Goal: Transaction & Acquisition: Purchase product/service

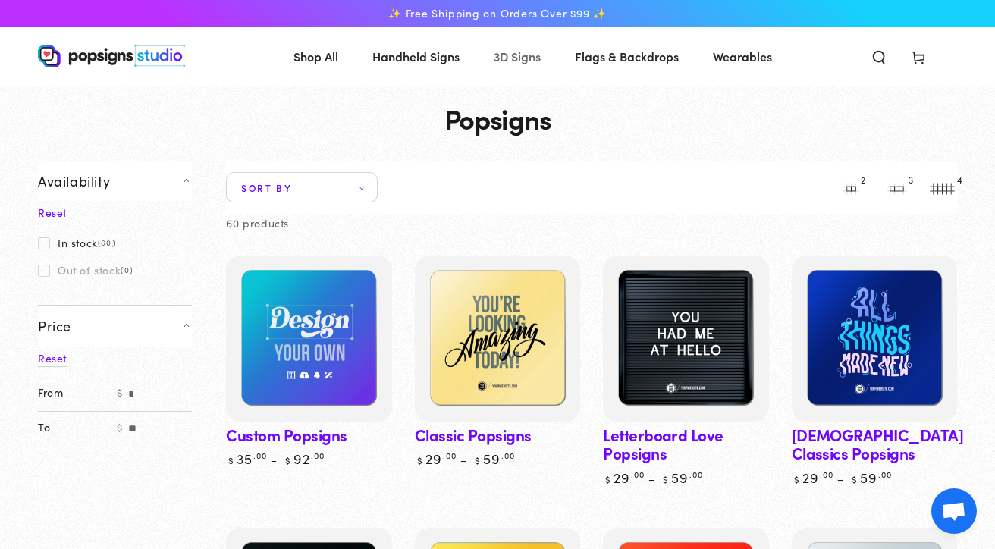
click at [513, 58] on span "3D Signs" at bounding box center [517, 56] width 47 height 22
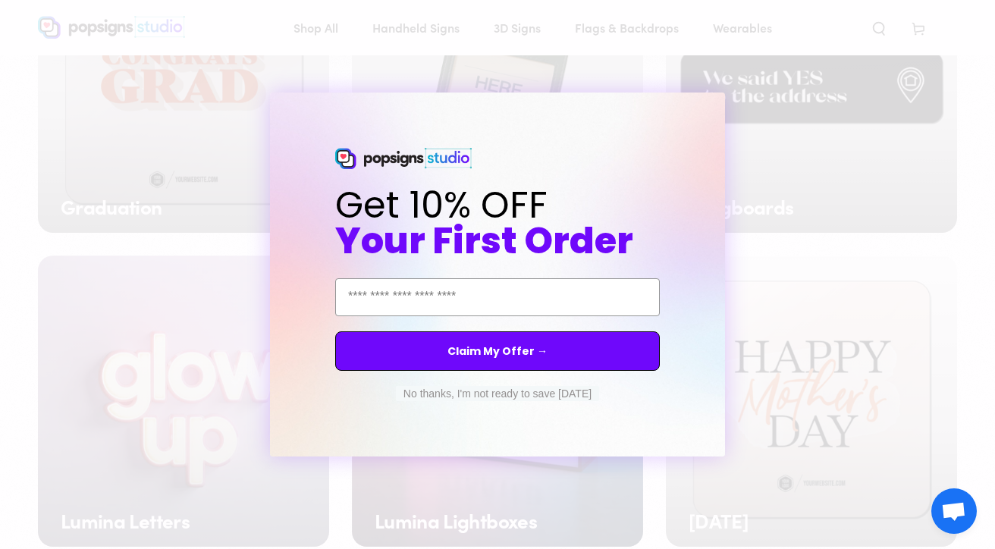
scroll to position [910, 0]
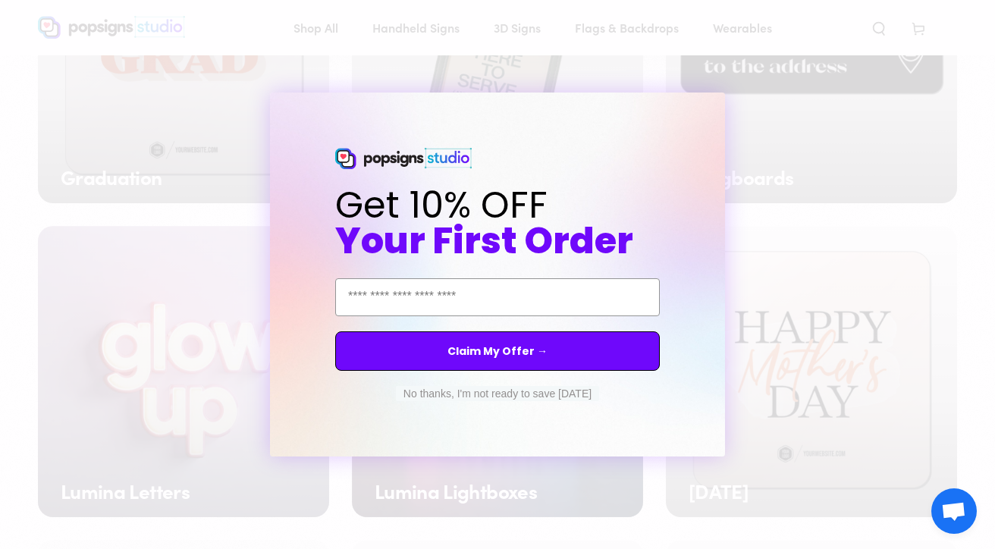
click at [853, 194] on div "Close dialog Get 10% OFF Your First Order Email Address Claim My Offer → No tha…" at bounding box center [497, 274] width 995 height 549
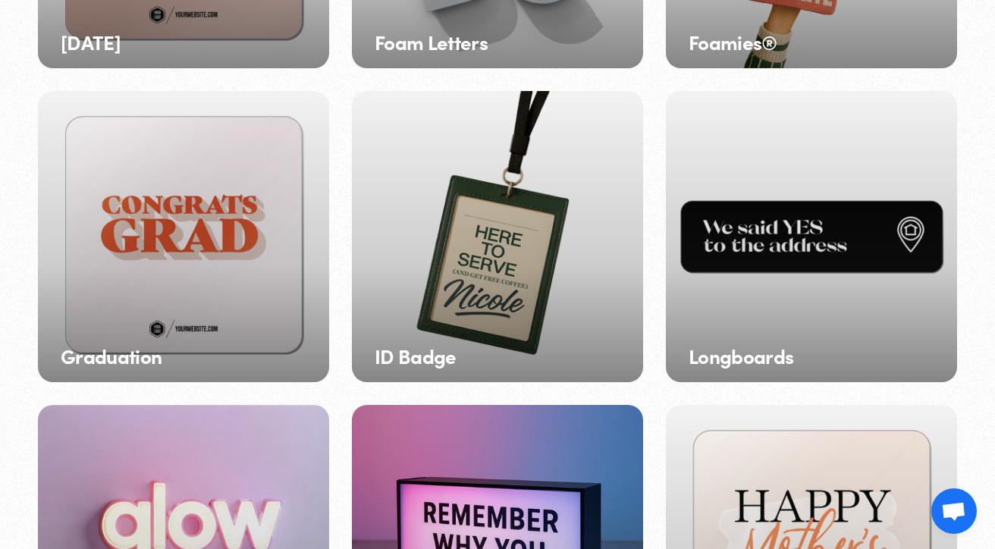
scroll to position [0, 0]
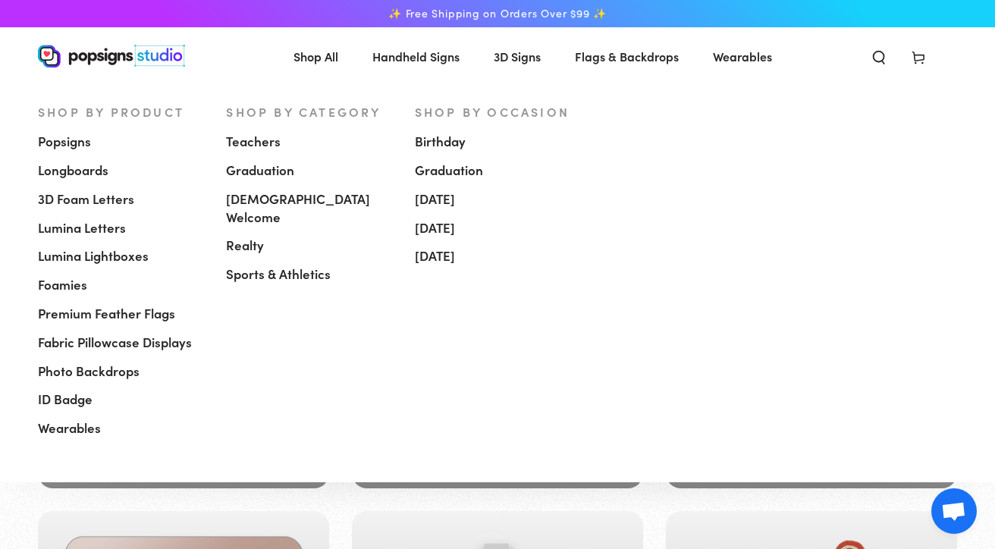
click at [71, 139] on span "Popsigns" at bounding box center [64, 142] width 53 height 18
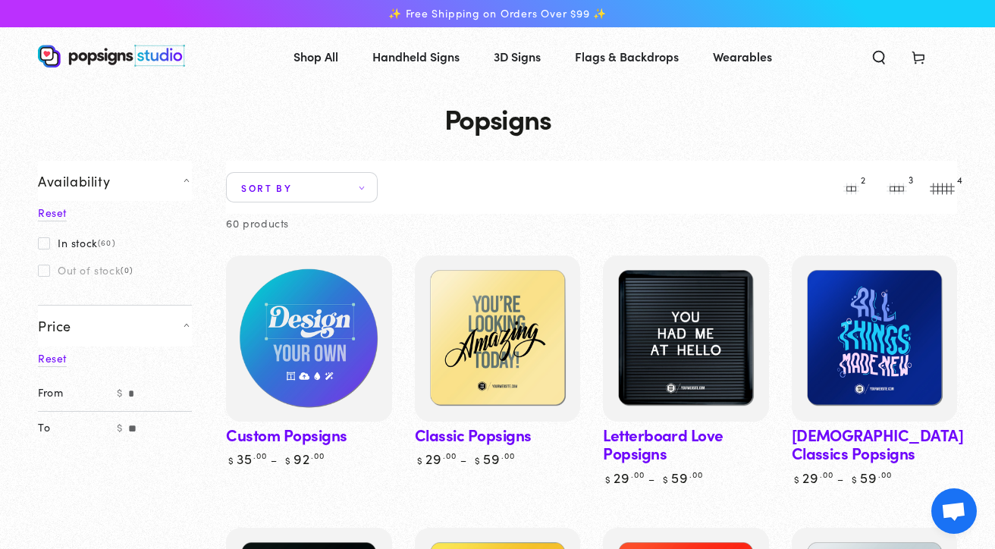
click at [334, 329] on img at bounding box center [309, 338] width 171 height 171
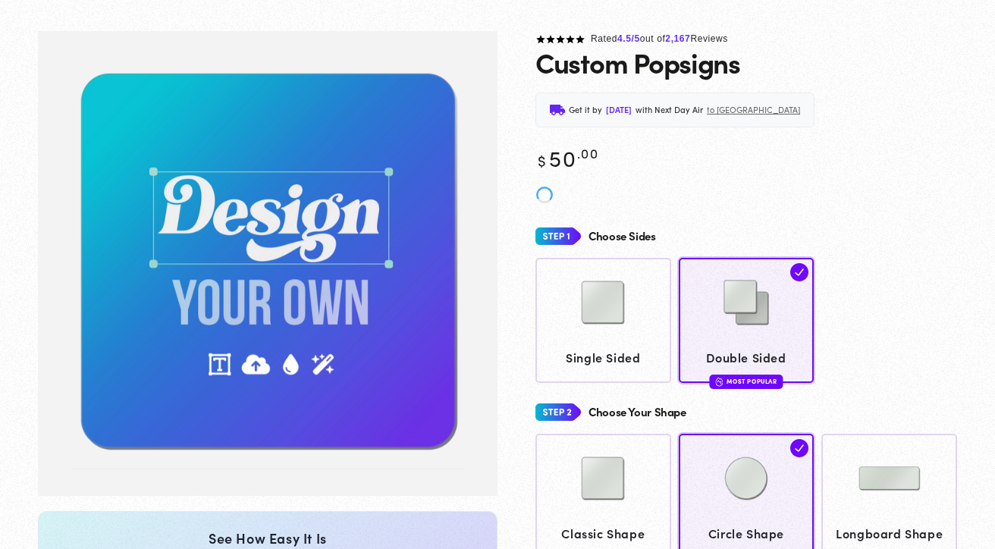
scroll to position [143, 0]
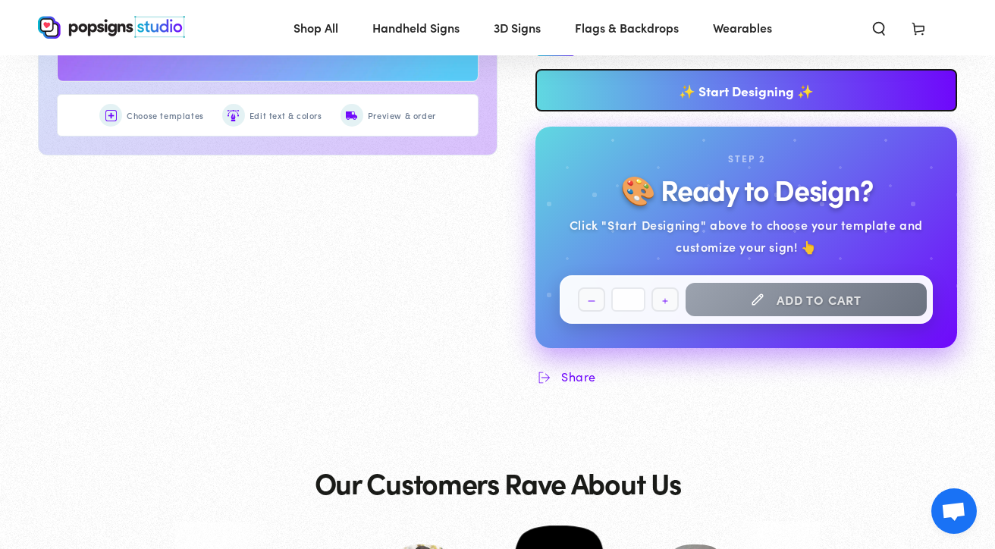
scroll to position [1272, 0]
